Goal: Task Accomplishment & Management: Manage account settings

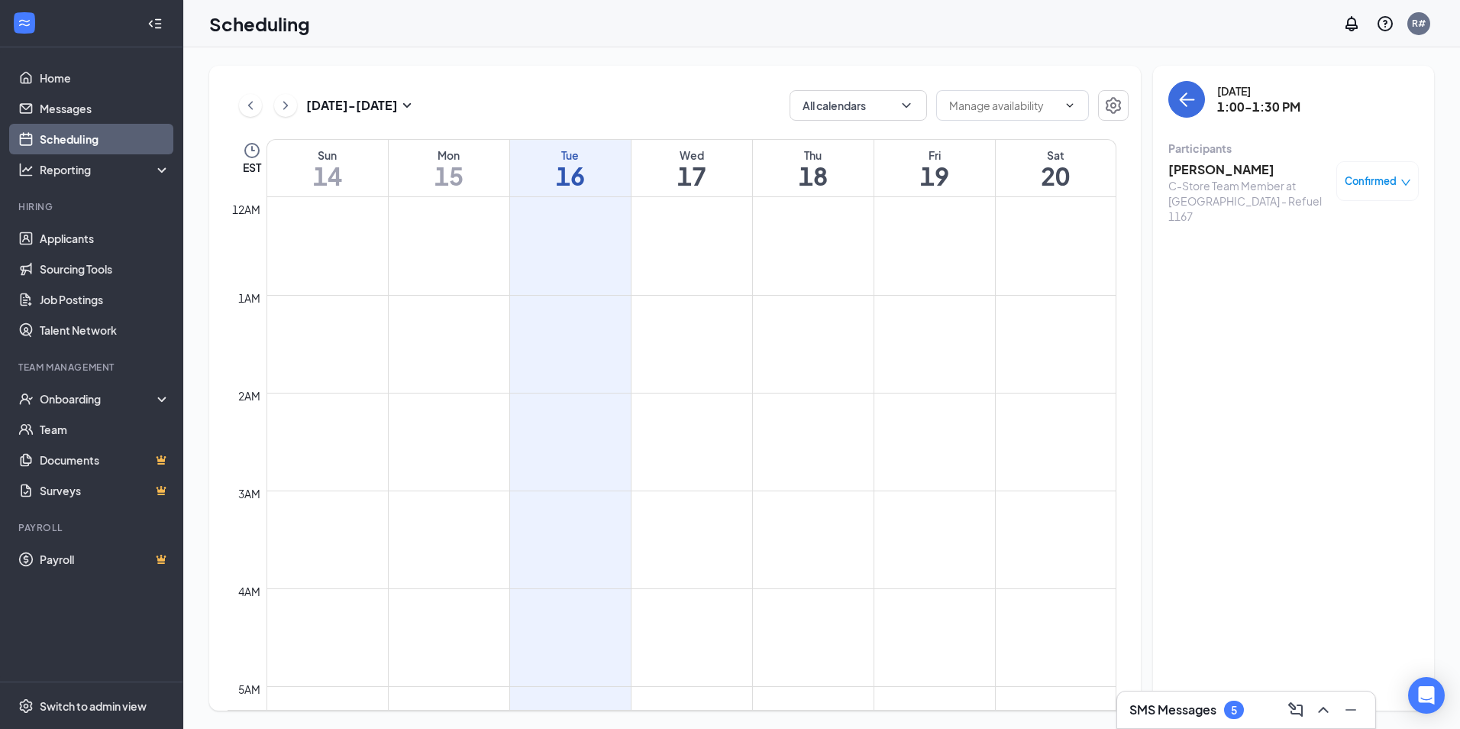
click at [1253, 173] on h3 "[PERSON_NAME]" at bounding box center [1249, 169] width 160 height 17
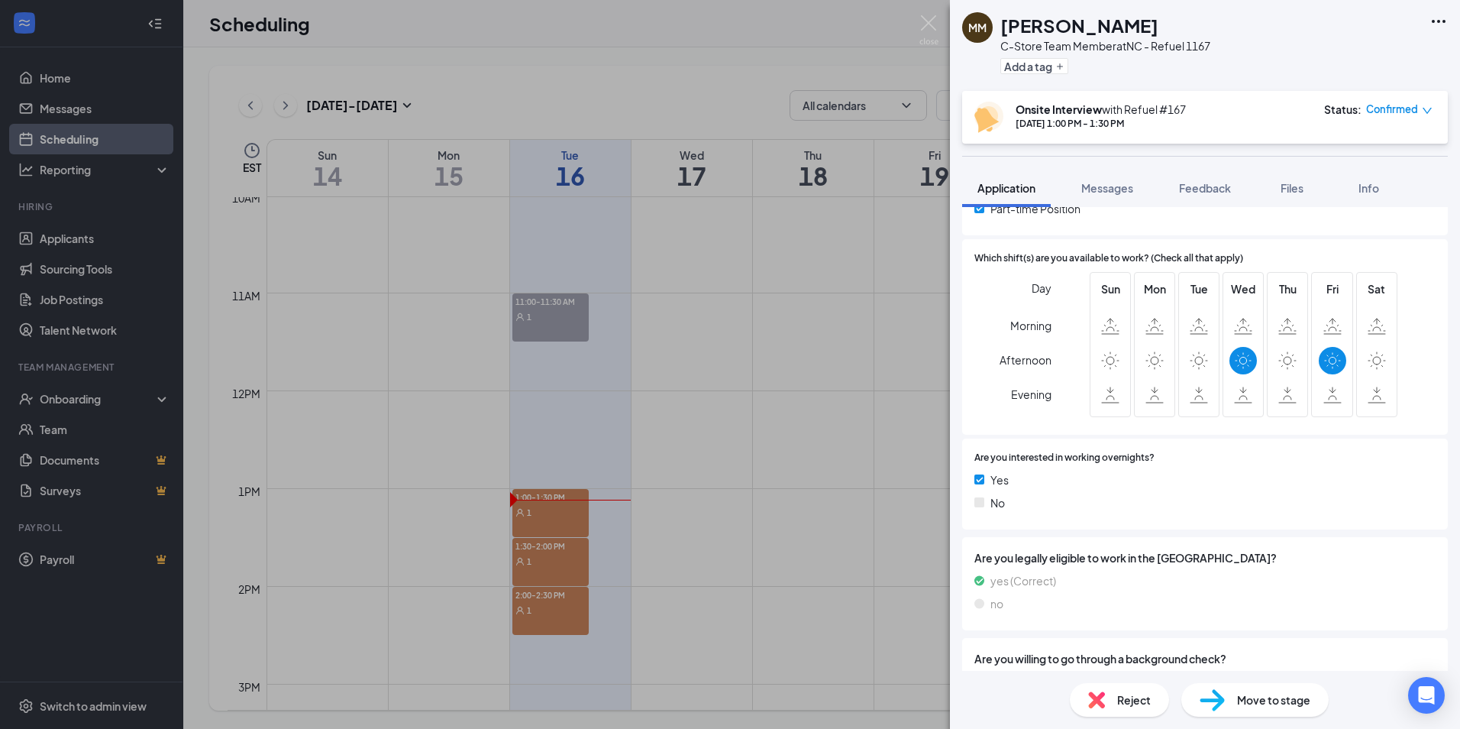
scroll to position [446, 0]
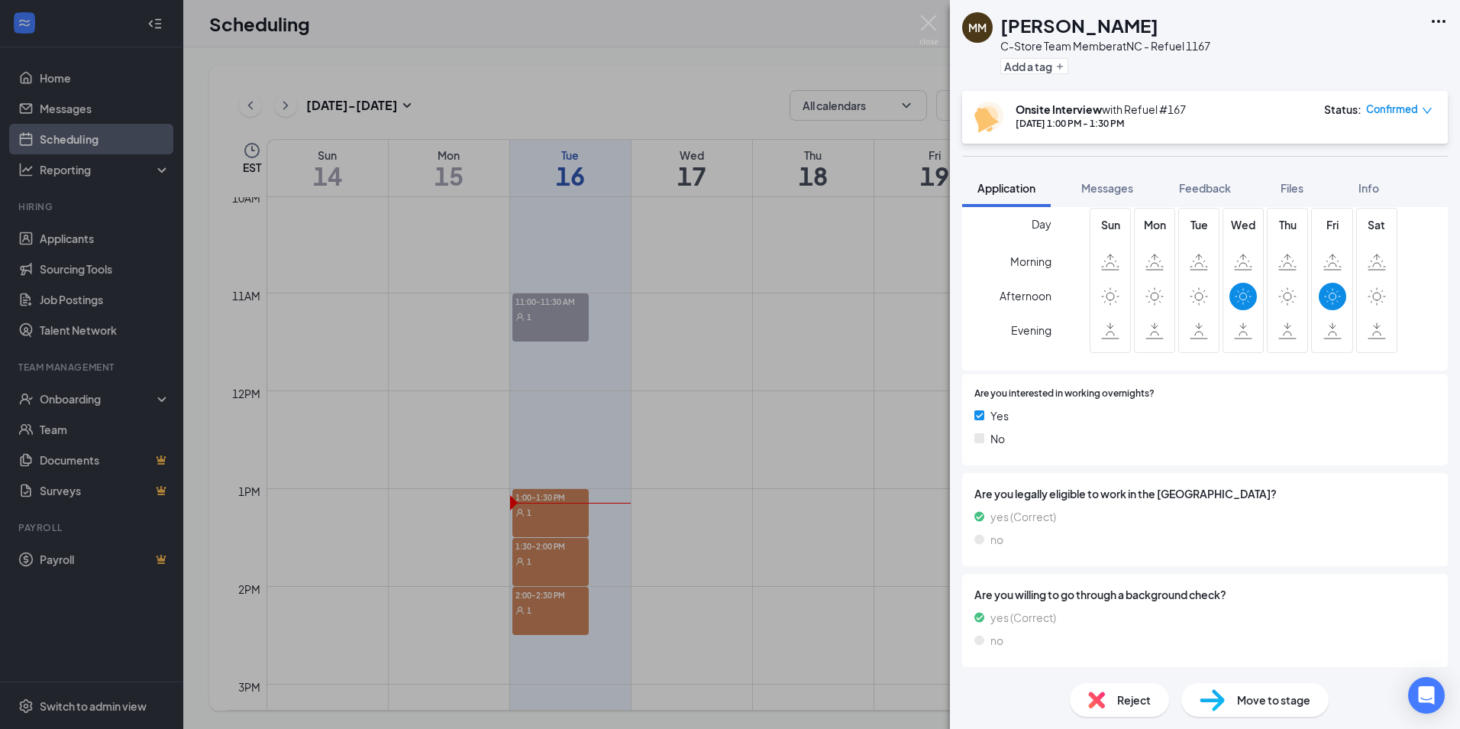
click at [1243, 703] on span "Move to stage" at bounding box center [1273, 699] width 73 height 17
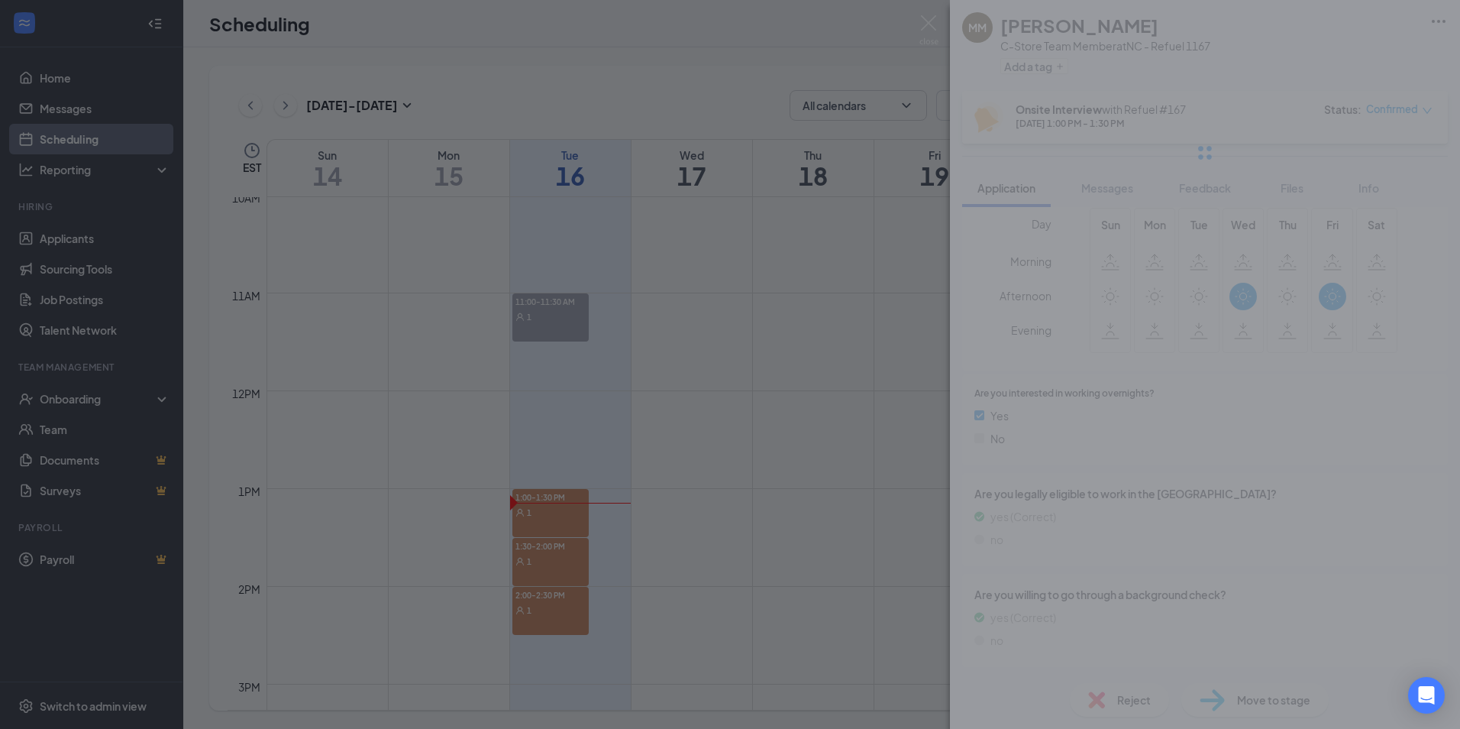
scroll to position [440, 0]
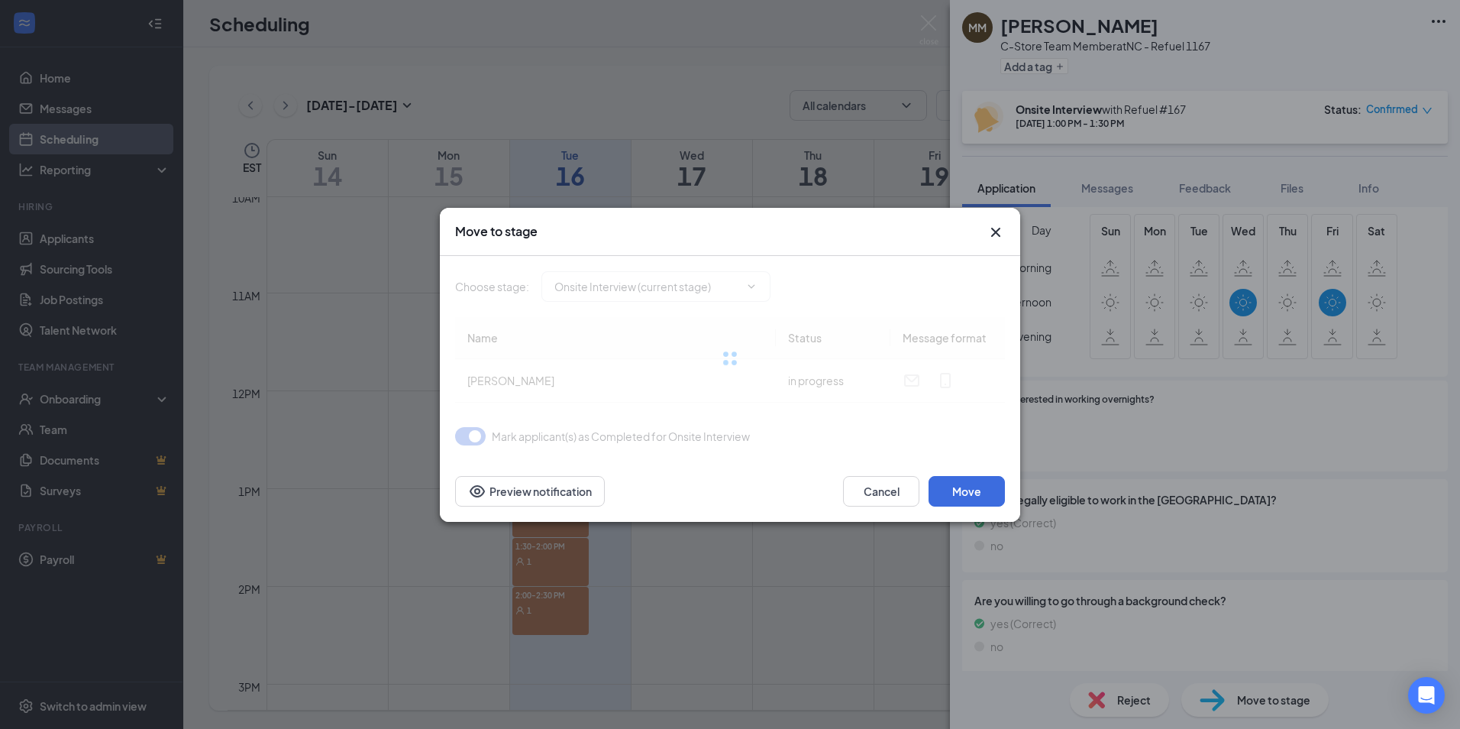
type input "On Hold (next stage)"
click at [752, 284] on icon "ChevronDown" at bounding box center [751, 286] width 12 height 12
click at [755, 286] on icon "ChevronDown" at bounding box center [751, 286] width 12 height 12
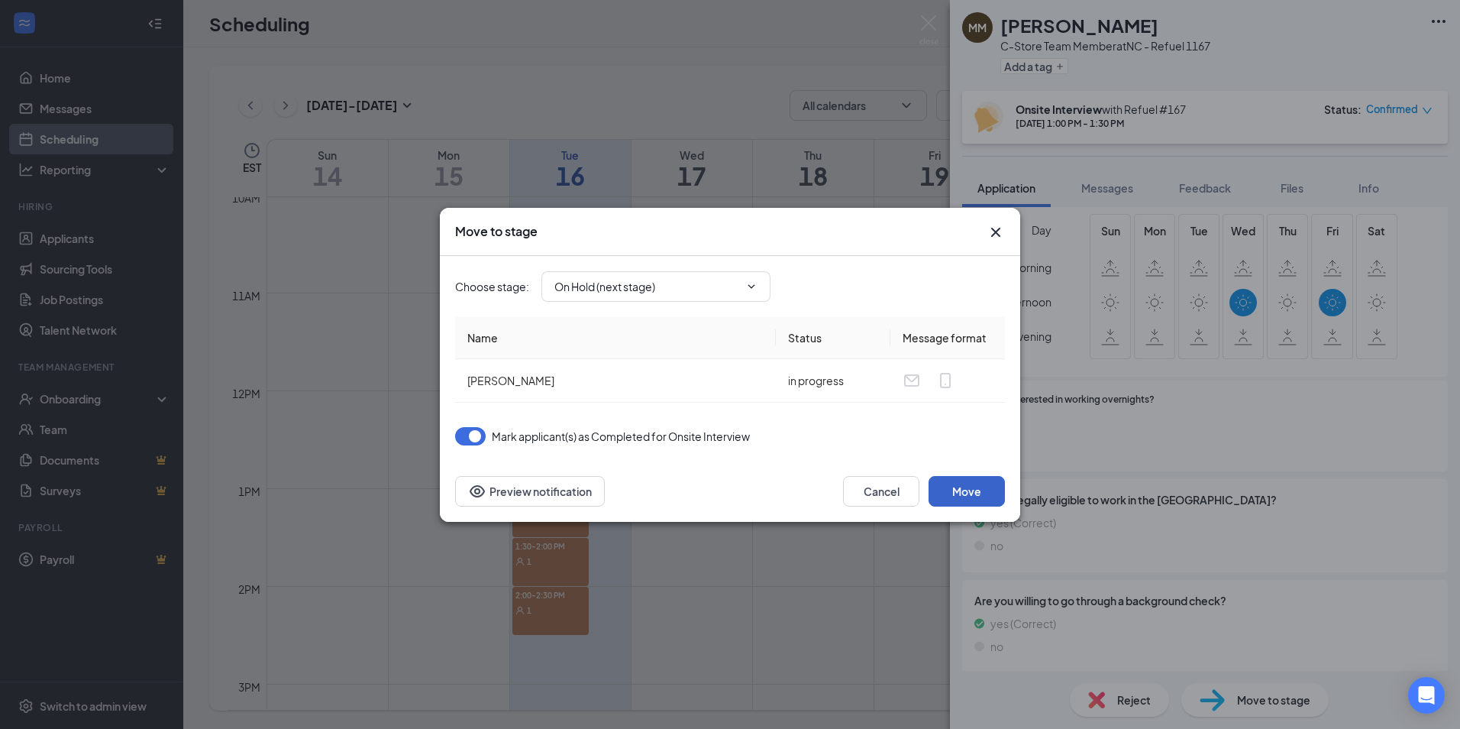
click at [968, 491] on button "Move" at bounding box center [967, 491] width 76 height 31
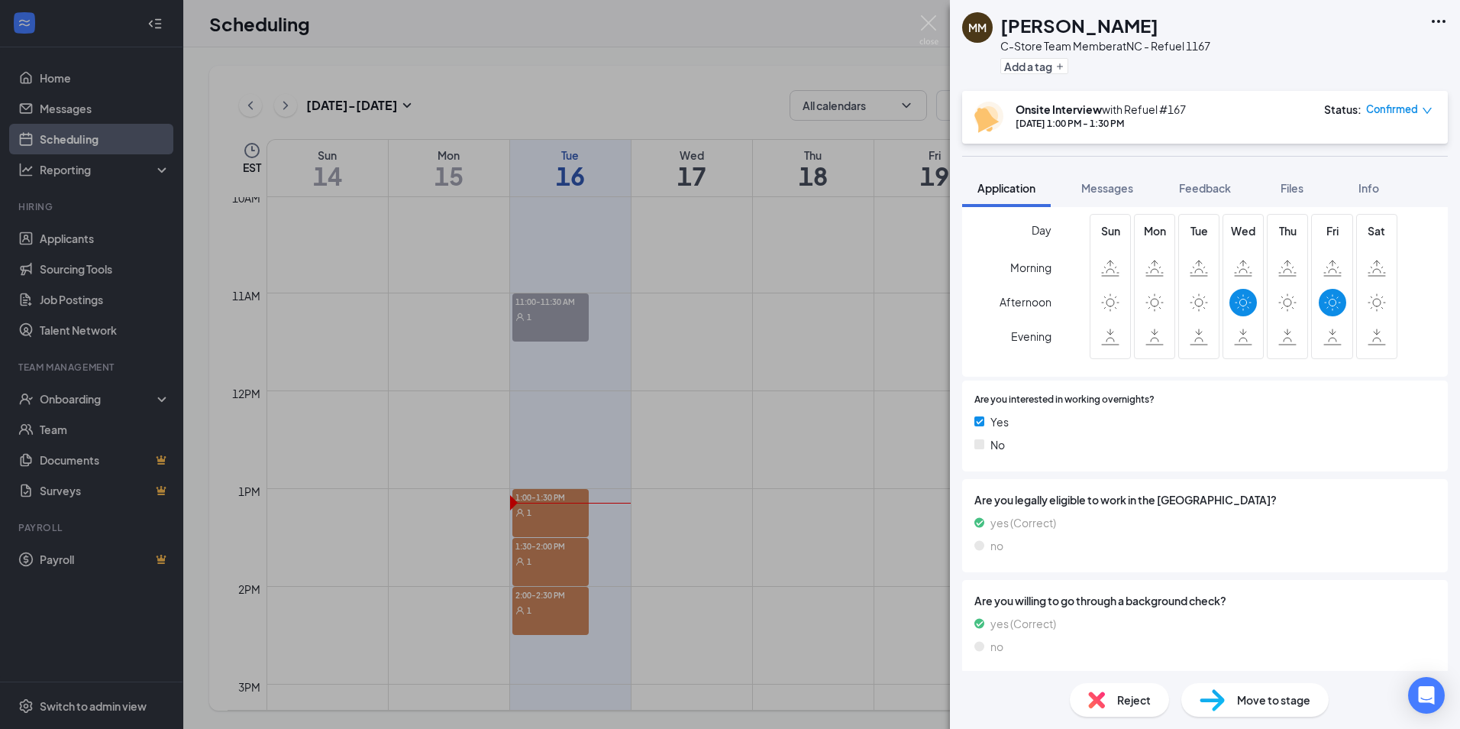
click at [1243, 697] on span "Move to stage" at bounding box center [1273, 699] width 73 height 17
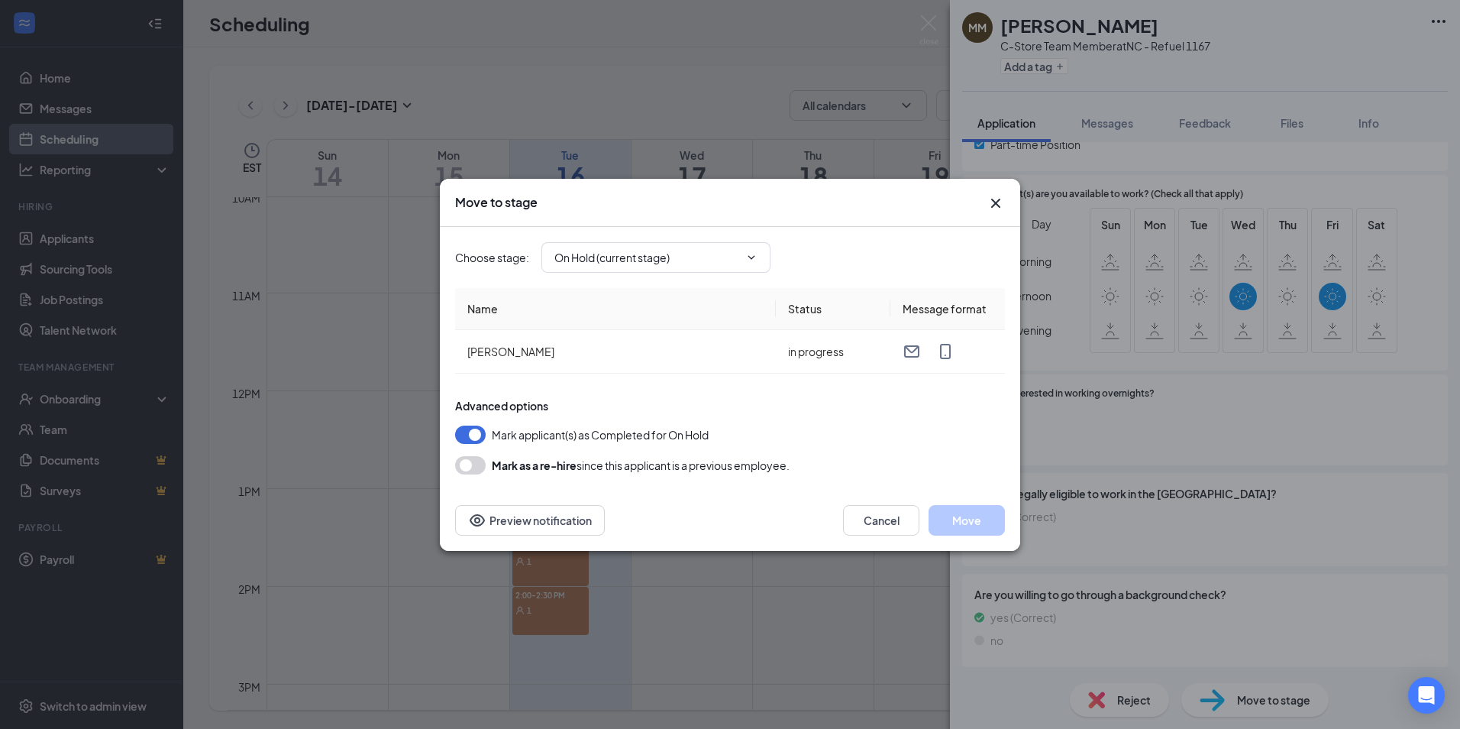
type input "Hiring Complete (final stage)"
click at [968, 531] on button "Move" at bounding box center [967, 520] width 76 height 31
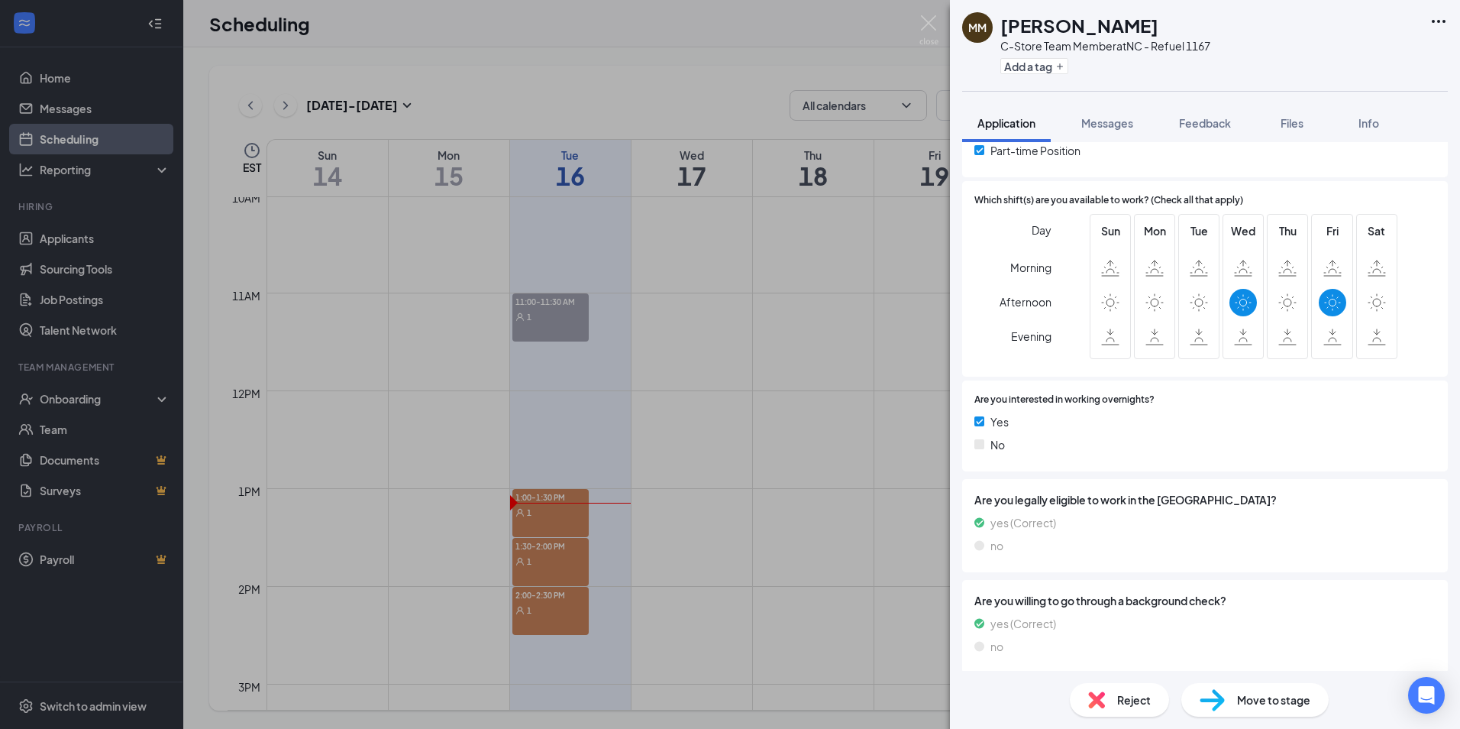
click at [1268, 713] on div "Move to stage" at bounding box center [1254, 700] width 147 height 34
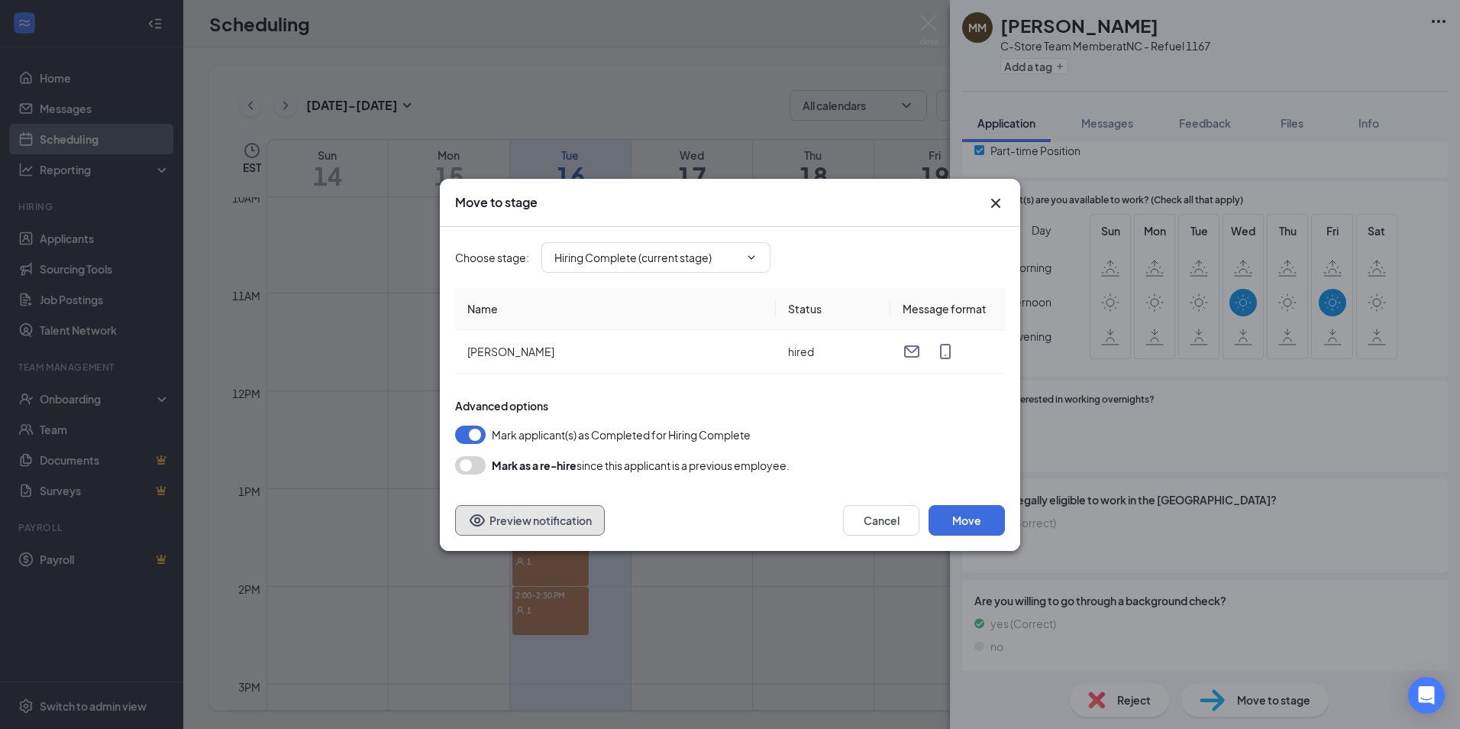
click at [584, 528] on button "Preview notification" at bounding box center [530, 520] width 150 height 31
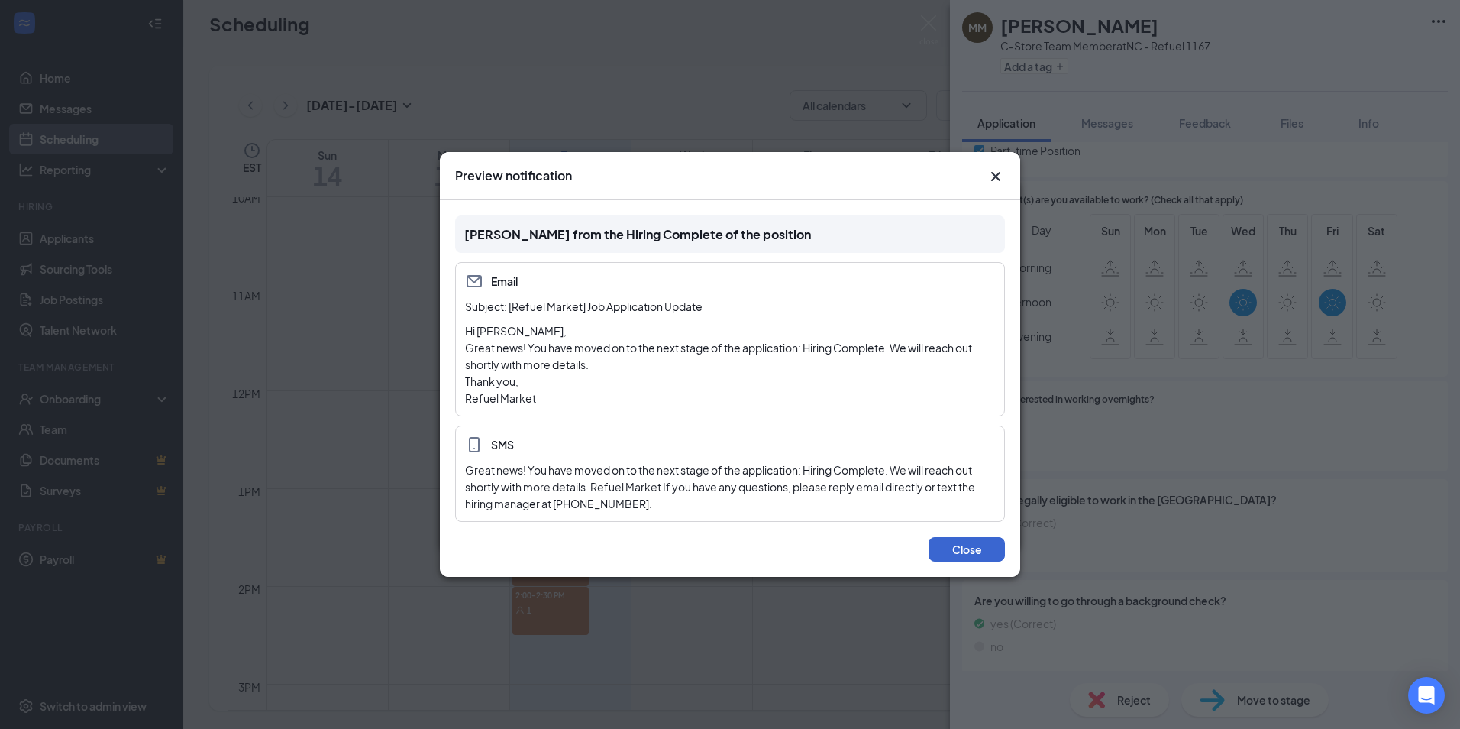
click at [985, 562] on div "Close" at bounding box center [730, 549] width 580 height 55
click at [970, 552] on button "Close" at bounding box center [967, 549] width 76 height 24
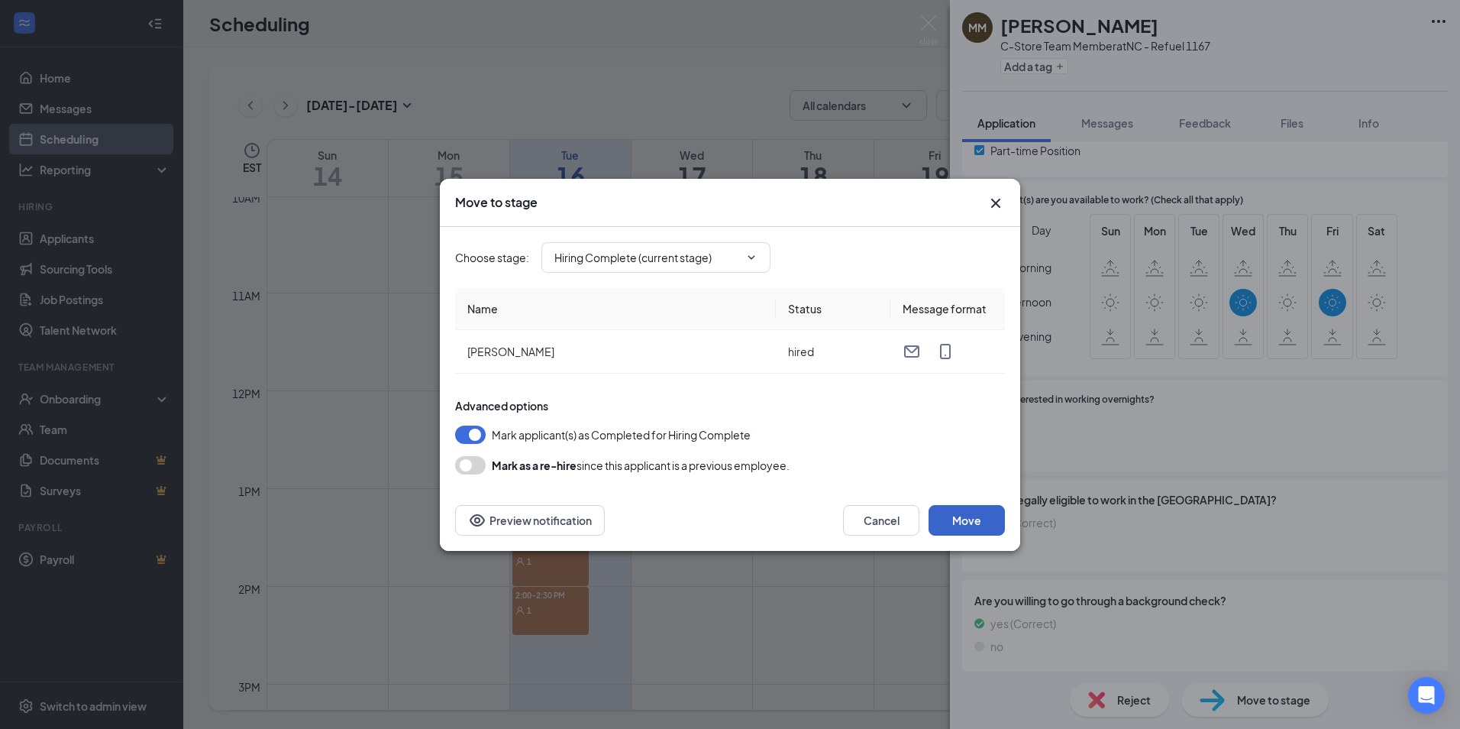
click at [965, 524] on button "Move" at bounding box center [967, 520] width 76 height 31
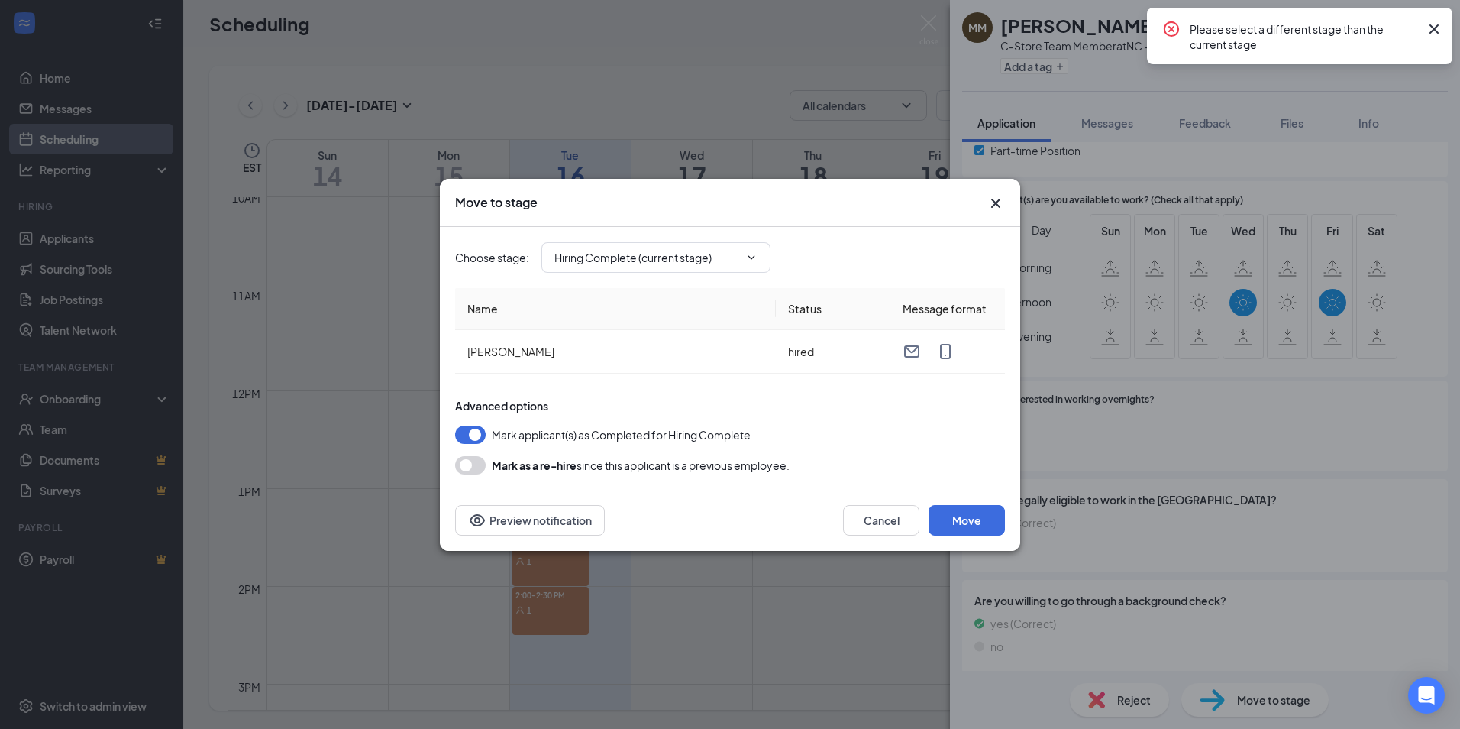
click at [1434, 31] on icon "Cross" at bounding box center [1434, 28] width 9 height 9
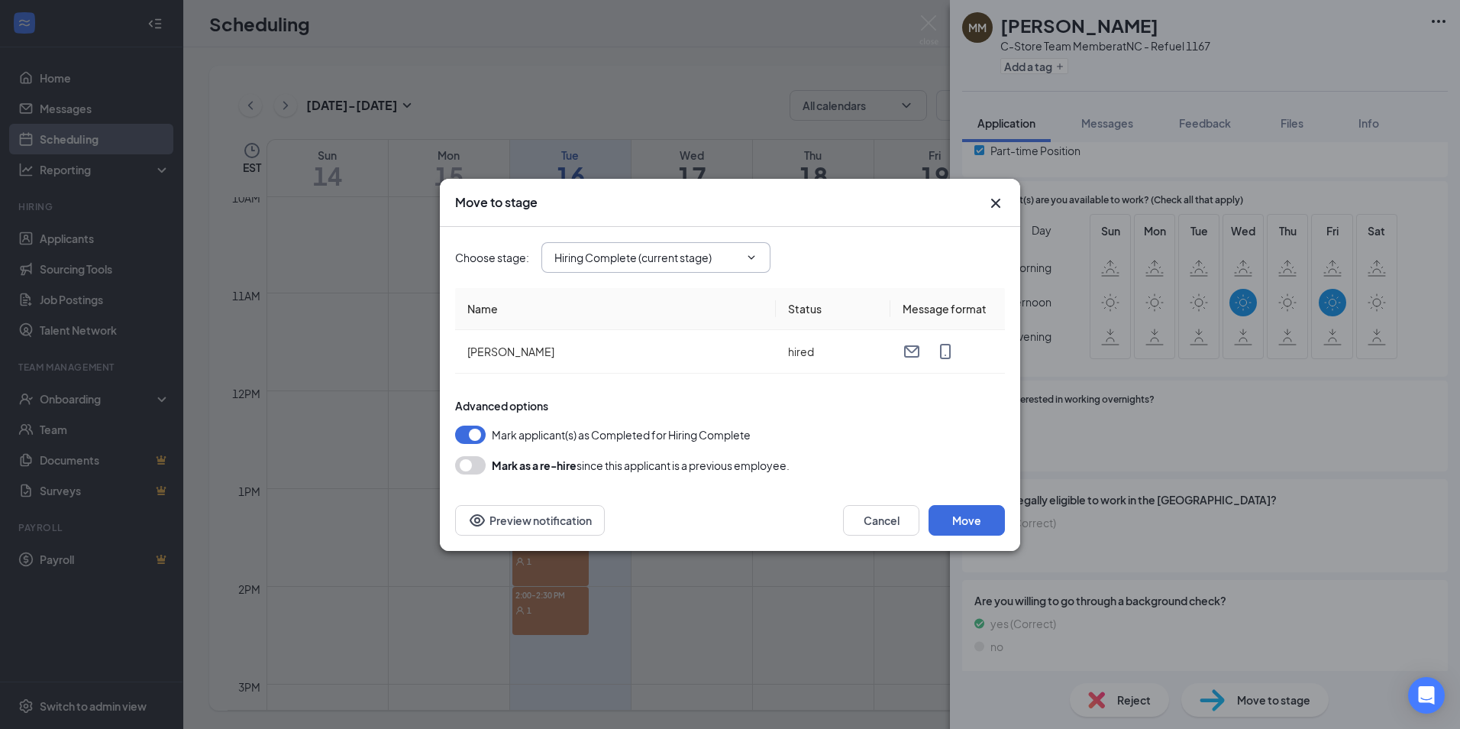
click at [752, 256] on icon "ChevronDown" at bounding box center [751, 257] width 12 height 12
click at [997, 205] on icon "Cross" at bounding box center [995, 202] width 9 height 9
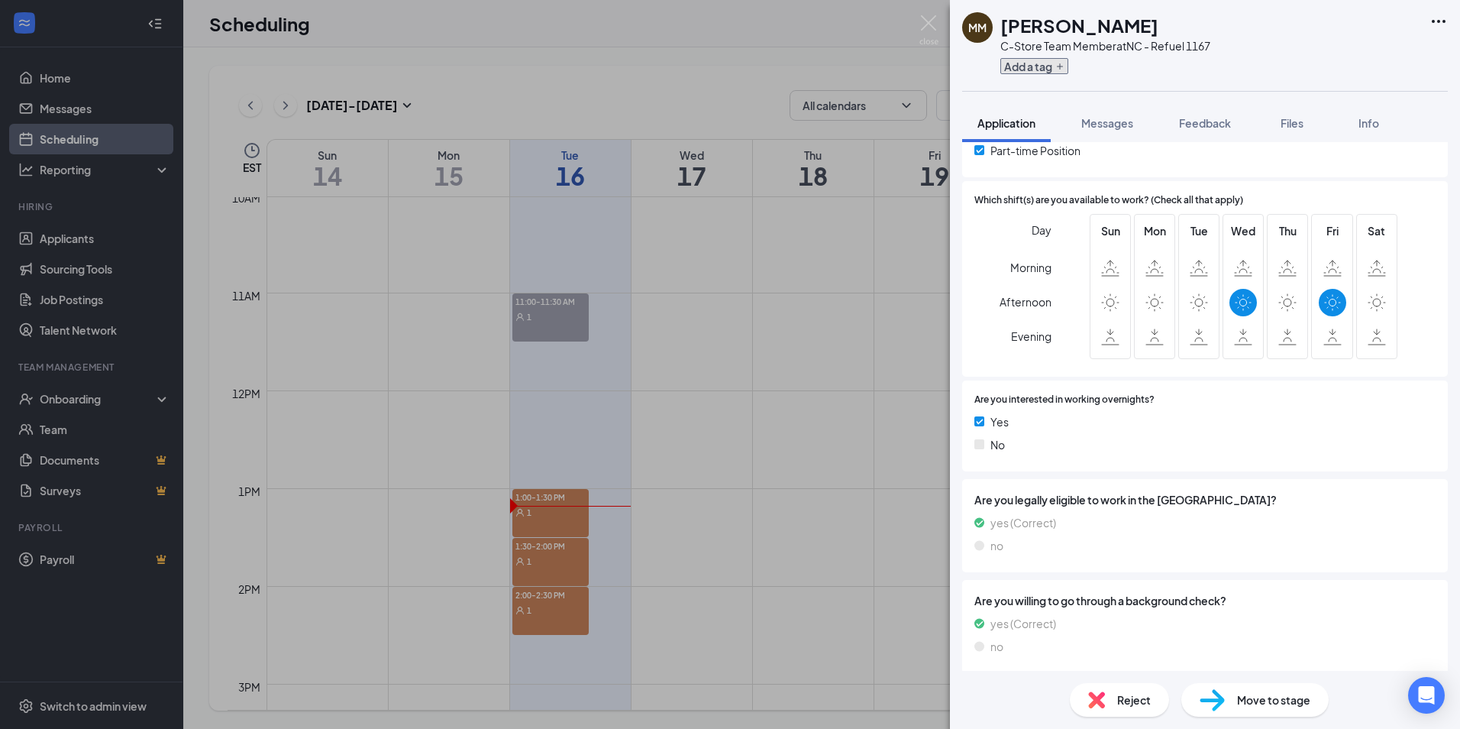
click at [1057, 63] on button "Add a tag" at bounding box center [1034, 66] width 68 height 16
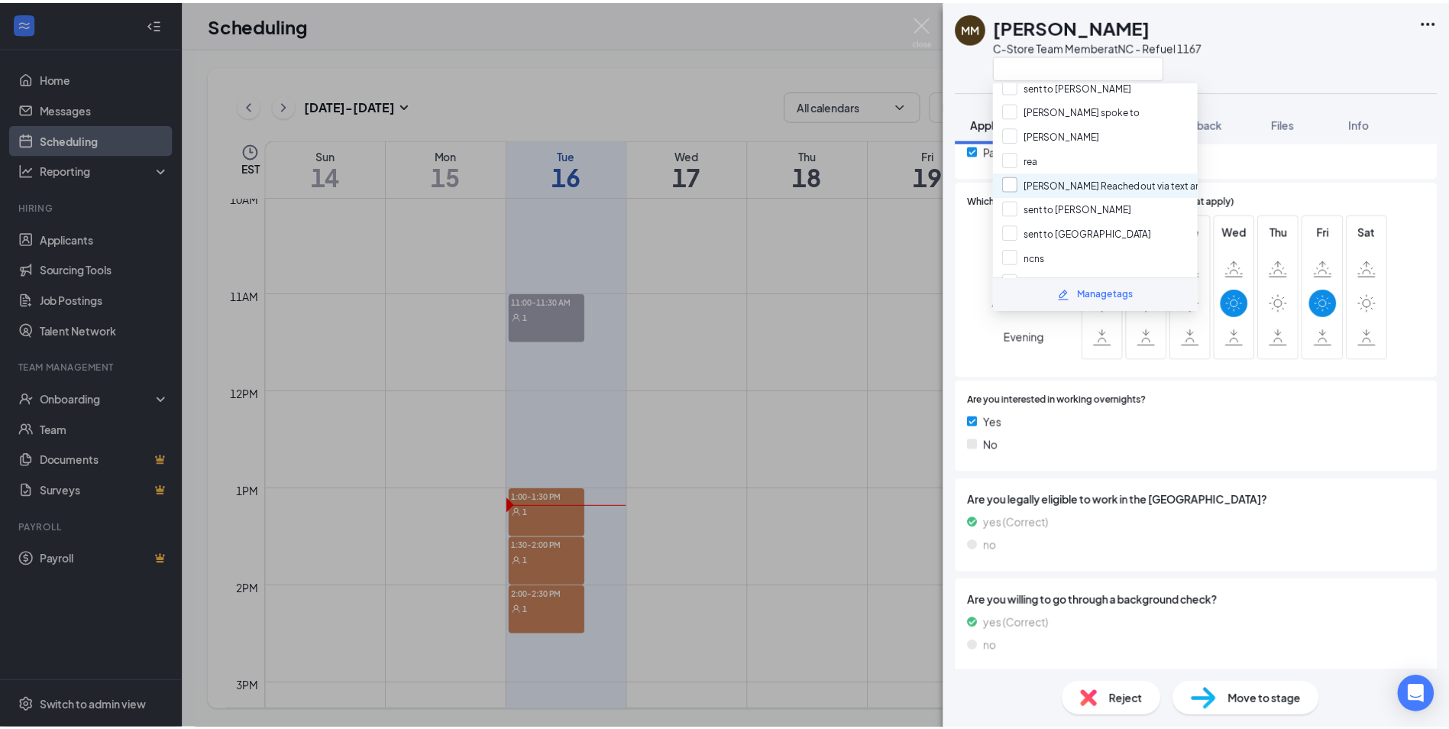
scroll to position [458, 0]
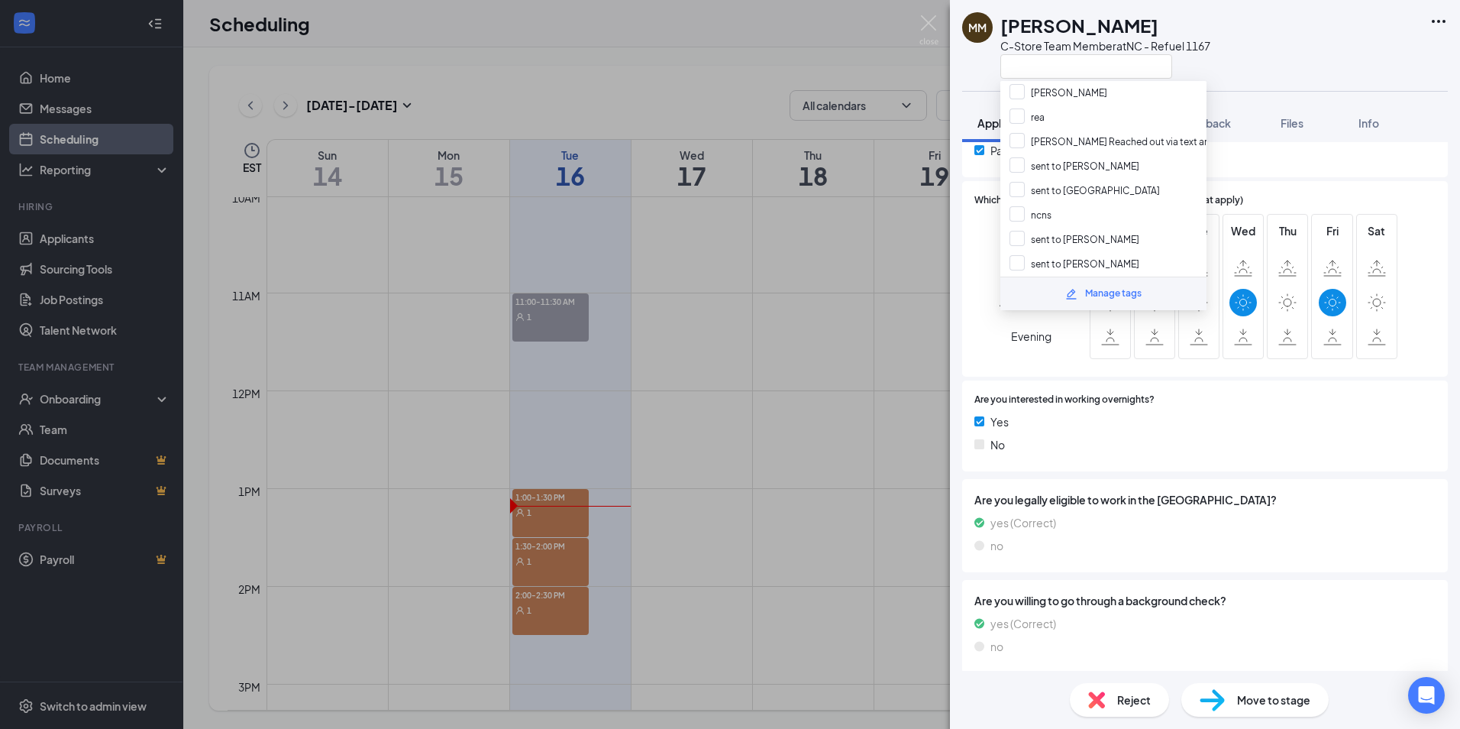
click at [915, 224] on div "MM [PERSON_NAME] C-Store Team Member at [GEOGRAPHIC_DATA] - Refuel 1167 Applica…" at bounding box center [730, 364] width 1460 height 729
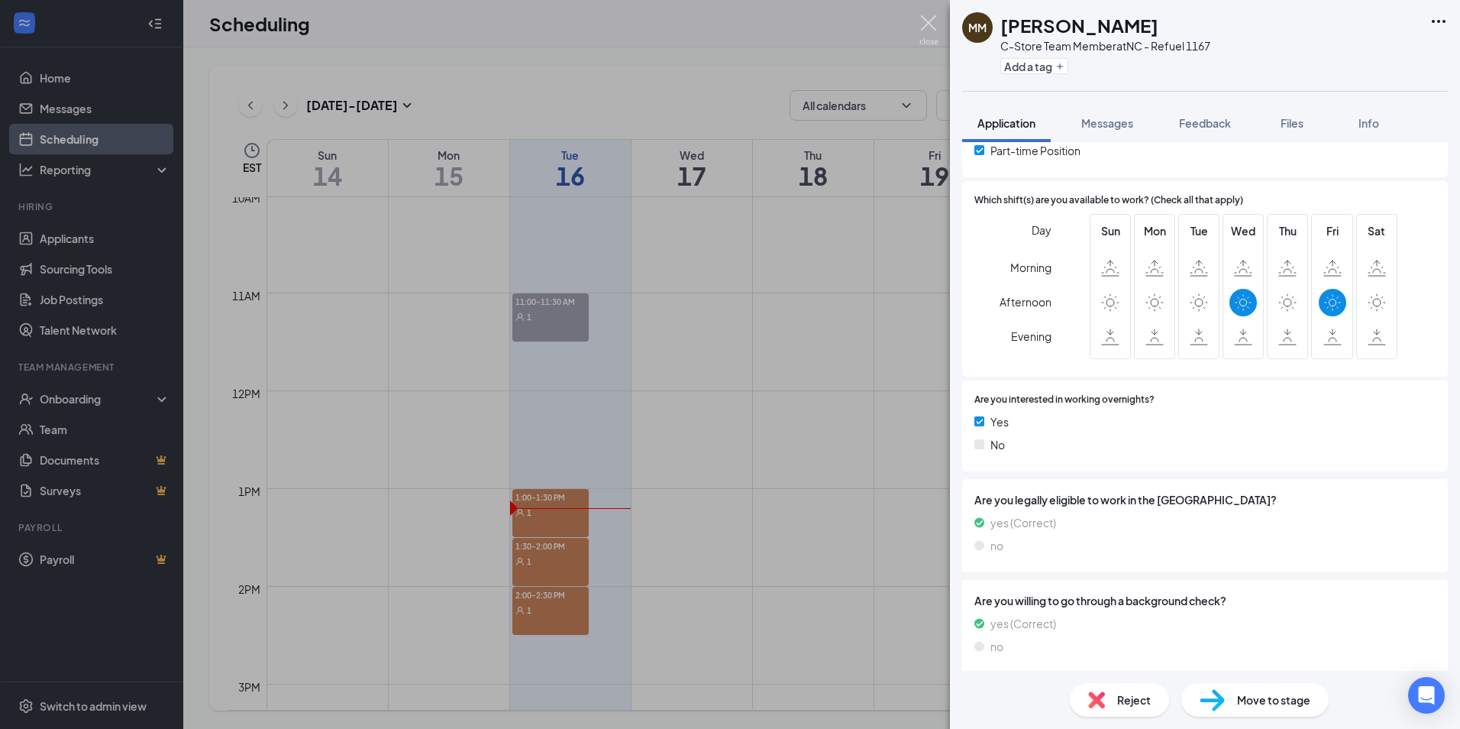
click at [935, 19] on img at bounding box center [929, 30] width 19 height 30
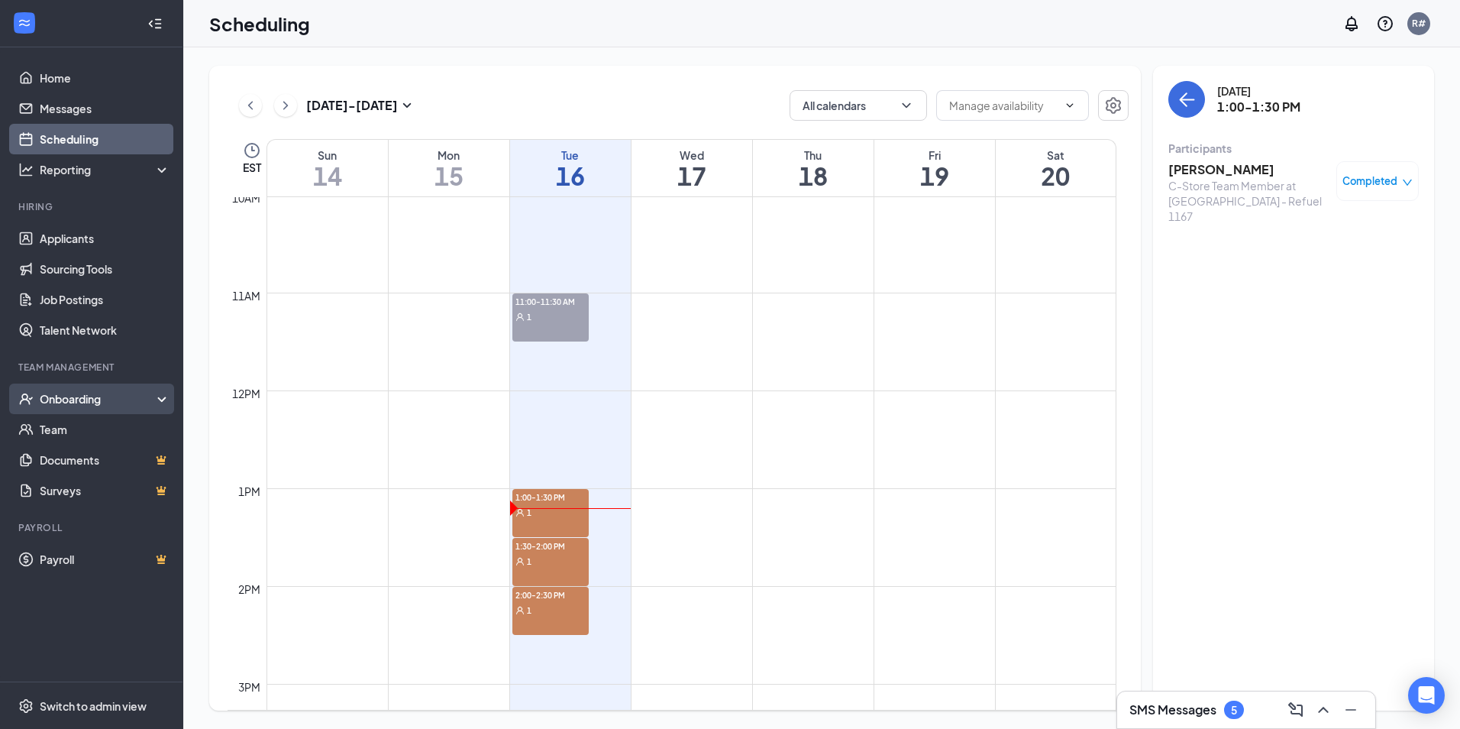
click at [76, 393] on div "Onboarding" at bounding box center [99, 398] width 118 height 15
drag, startPoint x: 72, startPoint y: 426, endPoint x: 74, endPoint y: 414, distance: 12.4
click at [74, 424] on link "Overview" at bounding box center [105, 429] width 131 height 31
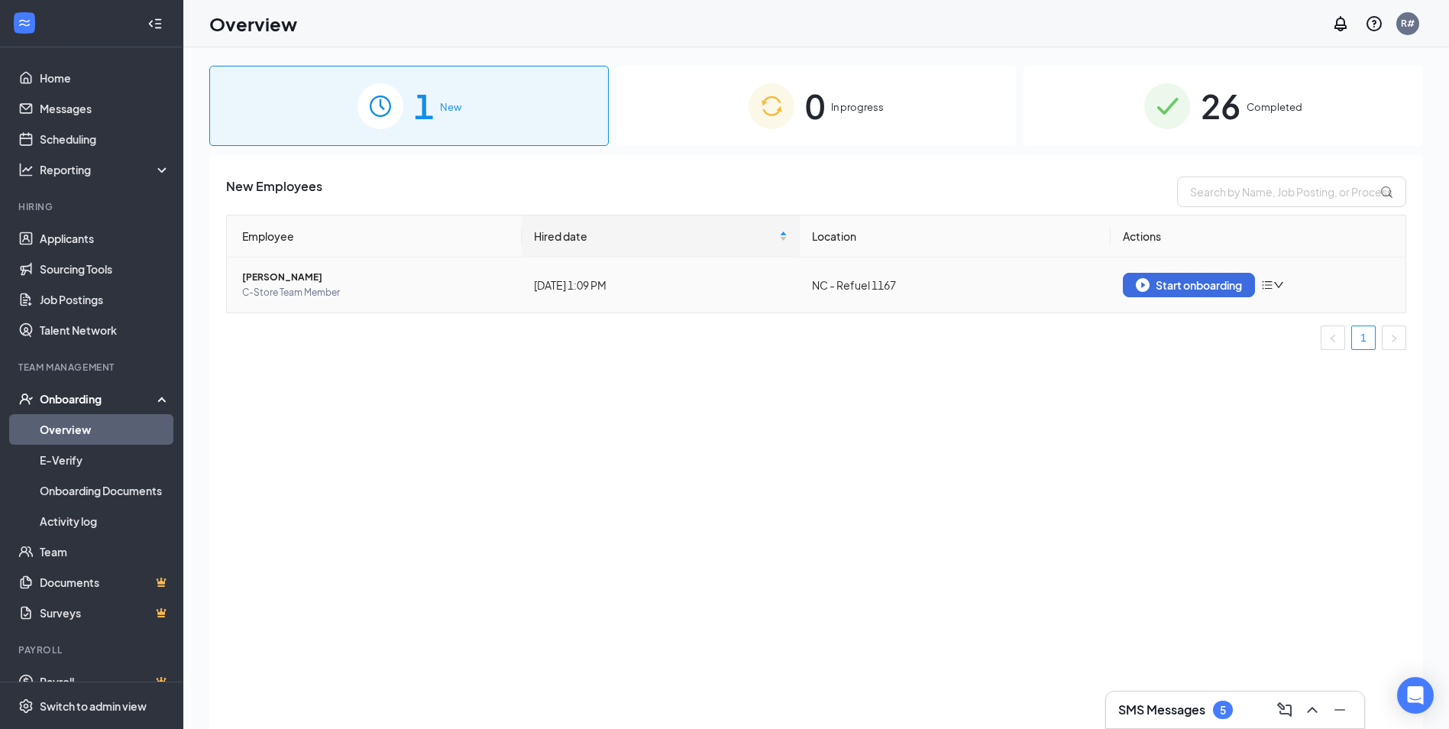
click at [1273, 290] on icon "bars" at bounding box center [1267, 285] width 12 height 12
click at [1282, 283] on icon "down" at bounding box center [1278, 285] width 11 height 11
click at [1264, 286] on icon "bars" at bounding box center [1267, 285] width 12 height 12
click at [1182, 344] on ul "1" at bounding box center [816, 337] width 1180 height 24
